Goal: Information Seeking & Learning: Get advice/opinions

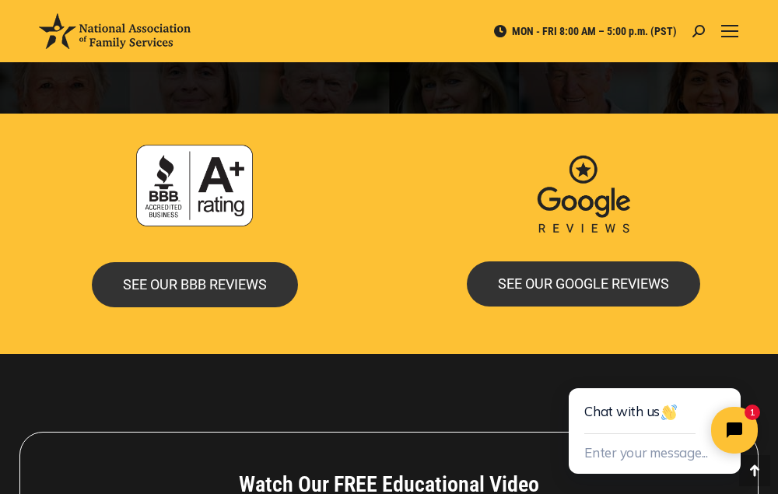
scroll to position [3501, 0]
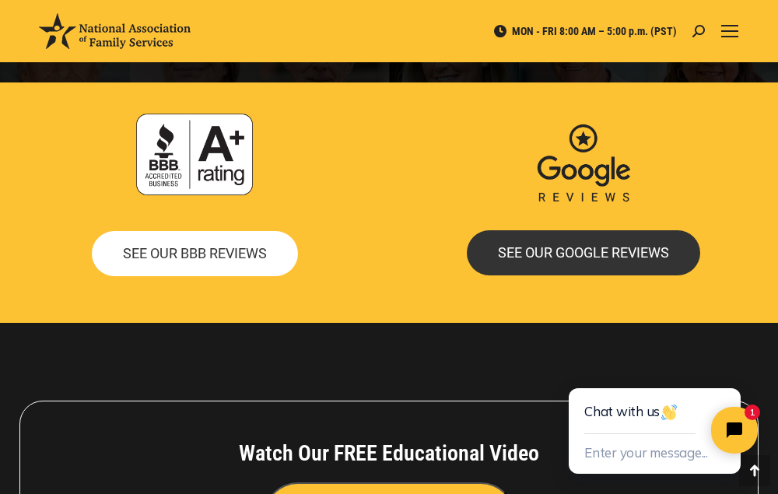
click at [225, 250] on span "SEE OUR BBB REVIEWS" at bounding box center [195, 254] width 144 height 14
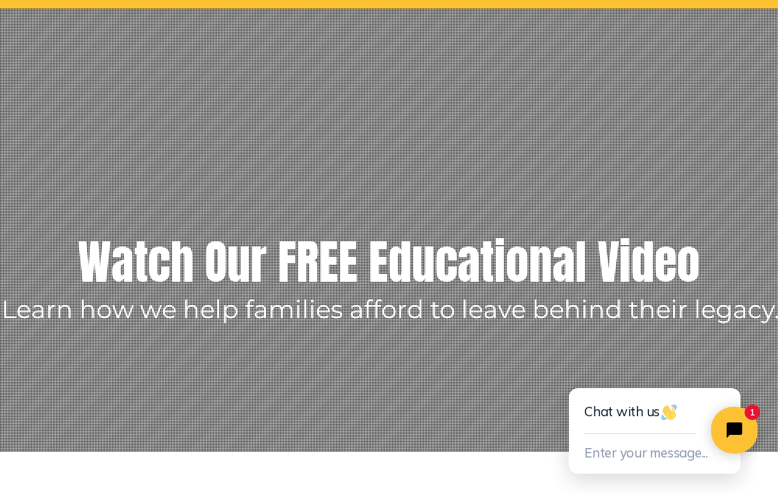
scroll to position [0, 0]
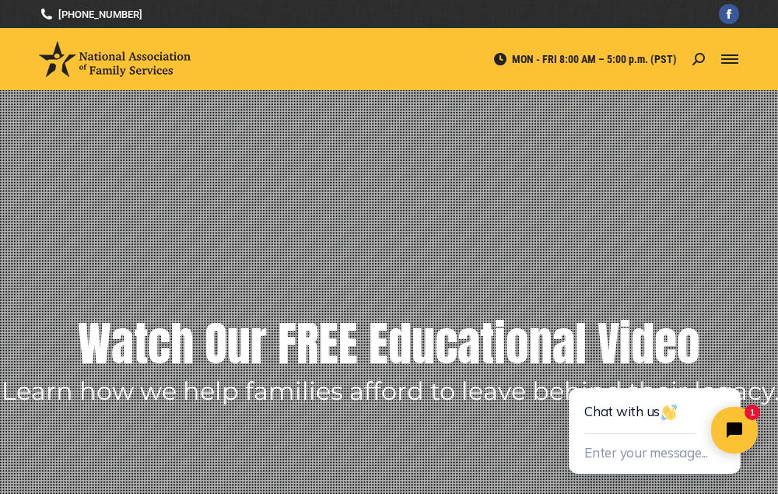
click at [734, 57] on div "Mobile menu icon" at bounding box center [729, 59] width 17 height 12
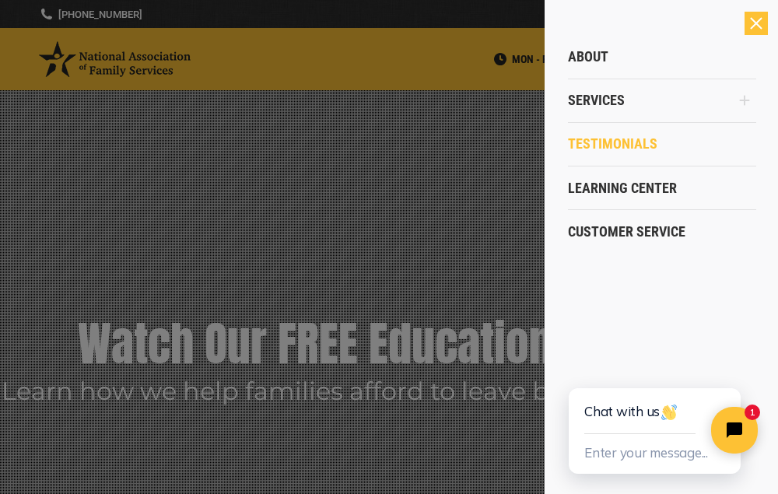
click at [595, 145] on span "Testimonials" at bounding box center [612, 143] width 89 height 17
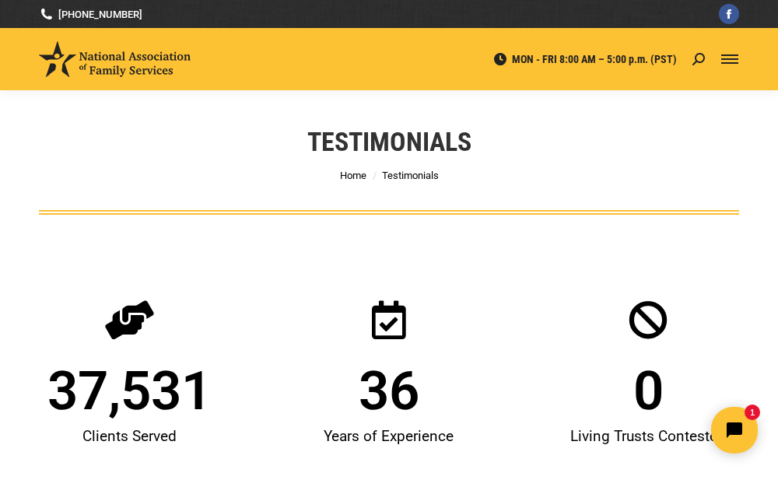
click at [733, 60] on div "Mobile menu icon" at bounding box center [729, 59] width 17 height 12
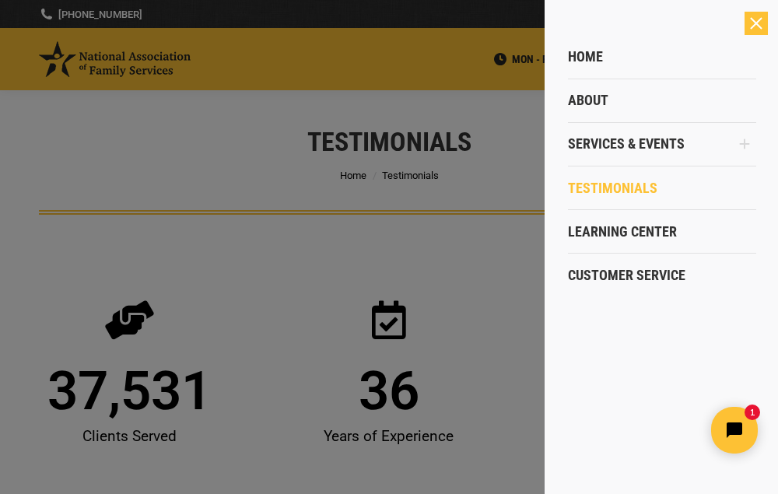
click at [355, 173] on div at bounding box center [389, 247] width 778 height 494
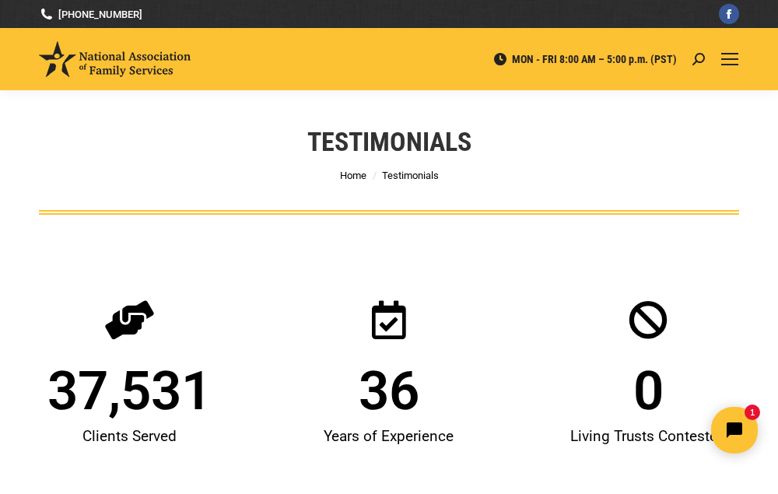
click at [355, 173] on span "Home" at bounding box center [353, 176] width 26 height 12
click at [64, 147] on div "Testimonials You are here: Home Testimonials" at bounding box center [389, 152] width 778 height 124
click at [729, 59] on span "Mobile menu icon" at bounding box center [729, 59] width 17 height 2
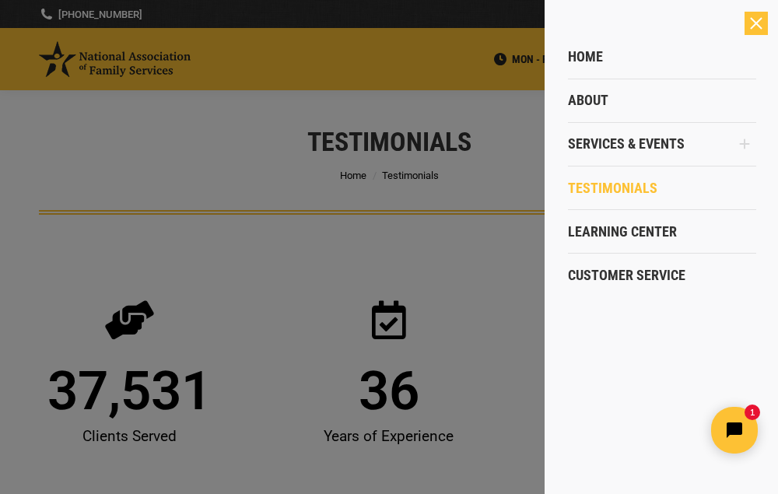
click at [355, 244] on div at bounding box center [389, 247] width 778 height 494
